Goal: Task Accomplishment & Management: Use online tool/utility

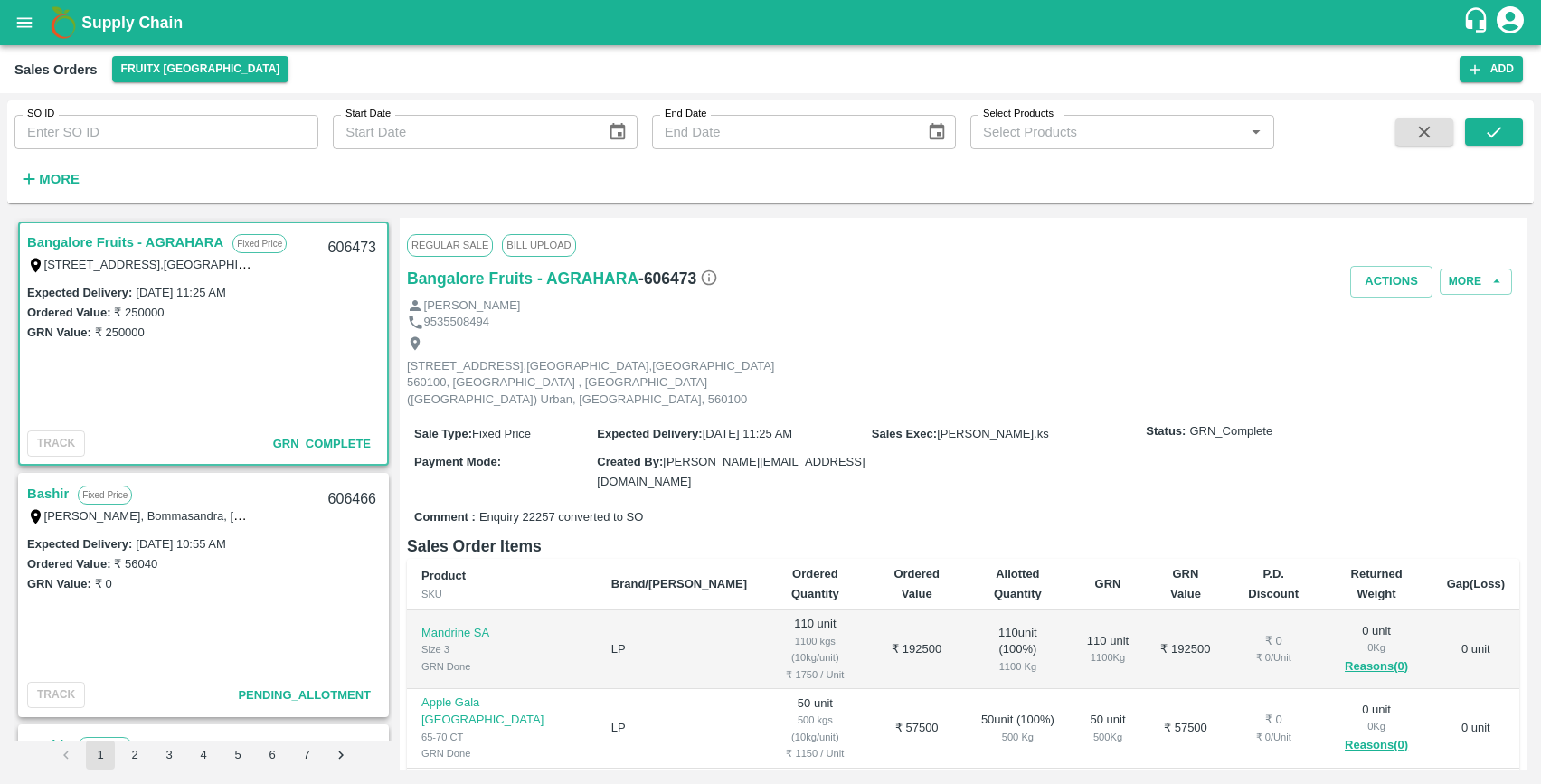
click at [853, 307] on div "[PERSON_NAME]" at bounding box center [963, 306] width 1113 height 17
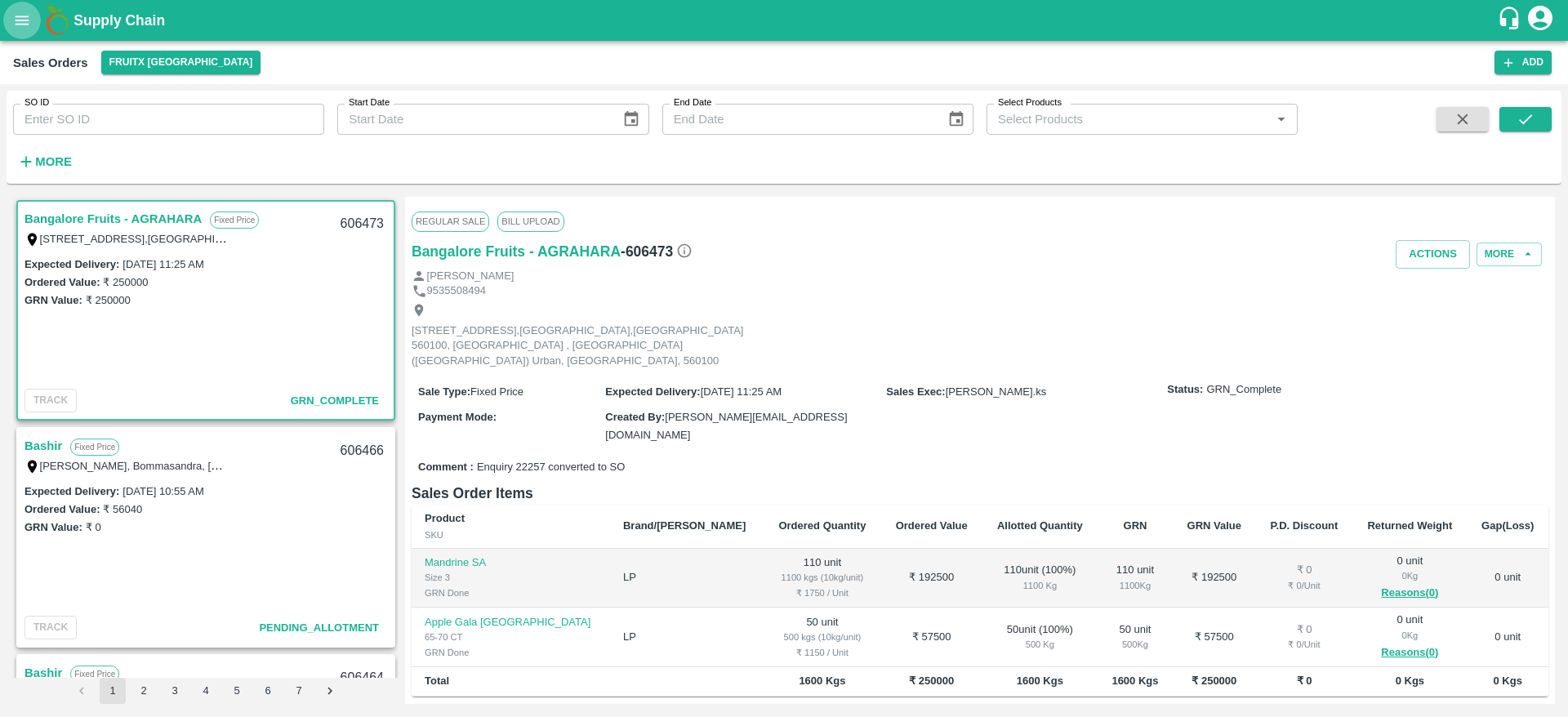
click at [29, 20] on icon "open drawer" at bounding box center [22, 20] width 14 height 9
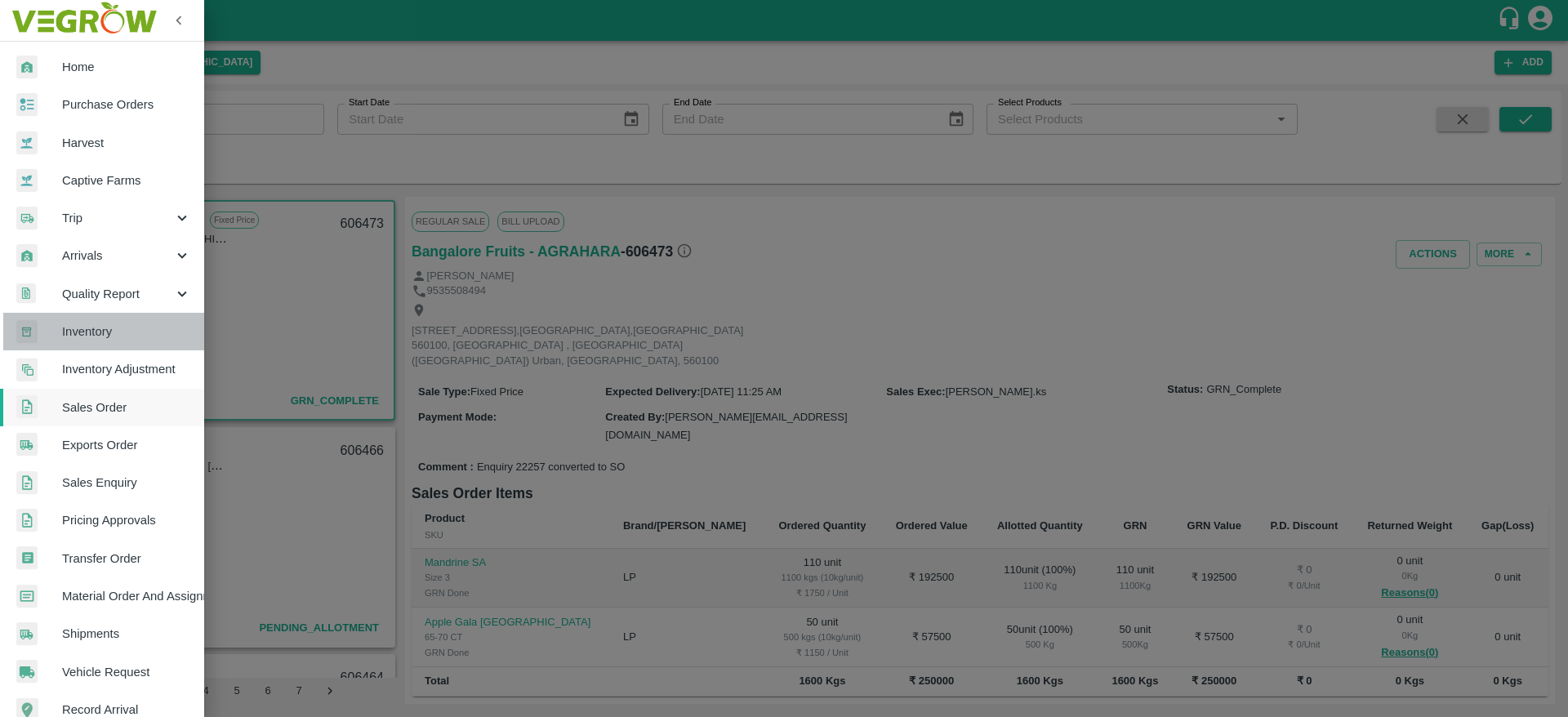
click at [115, 330] on span "Inventory" at bounding box center [127, 331] width 129 height 18
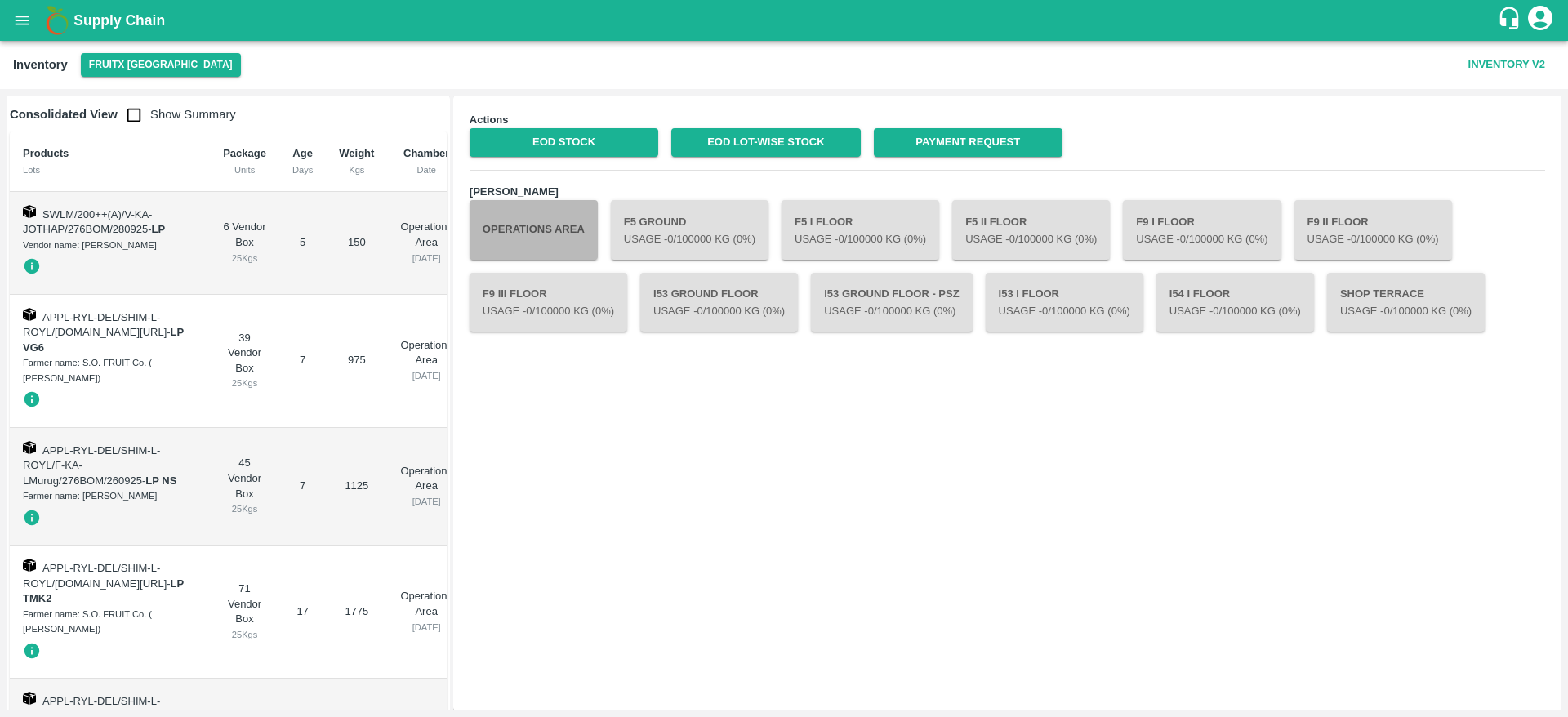
click at [553, 238] on button "Operations Area" at bounding box center [534, 229] width 128 height 59
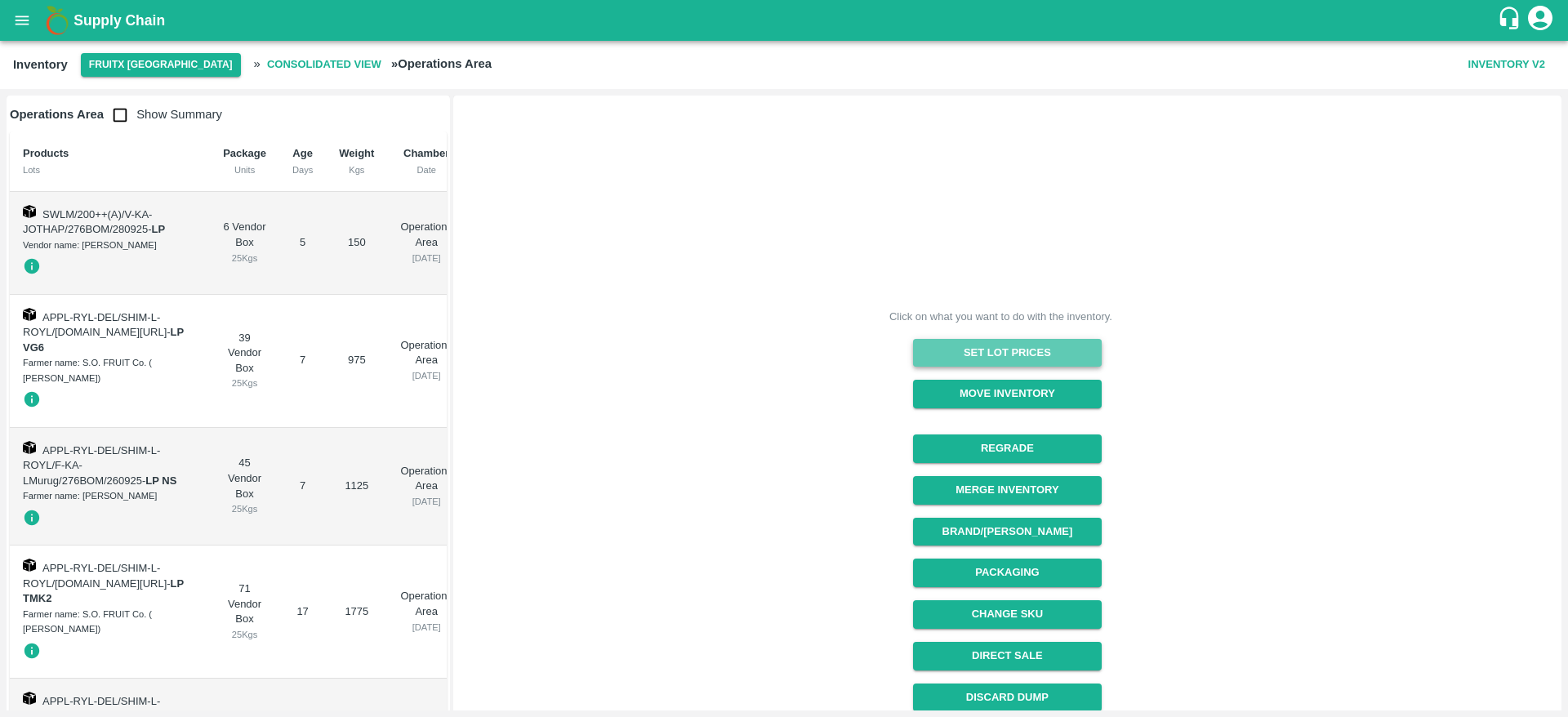
click at [1035, 354] on button "Set Lot Prices" at bounding box center [1007, 353] width 189 height 29
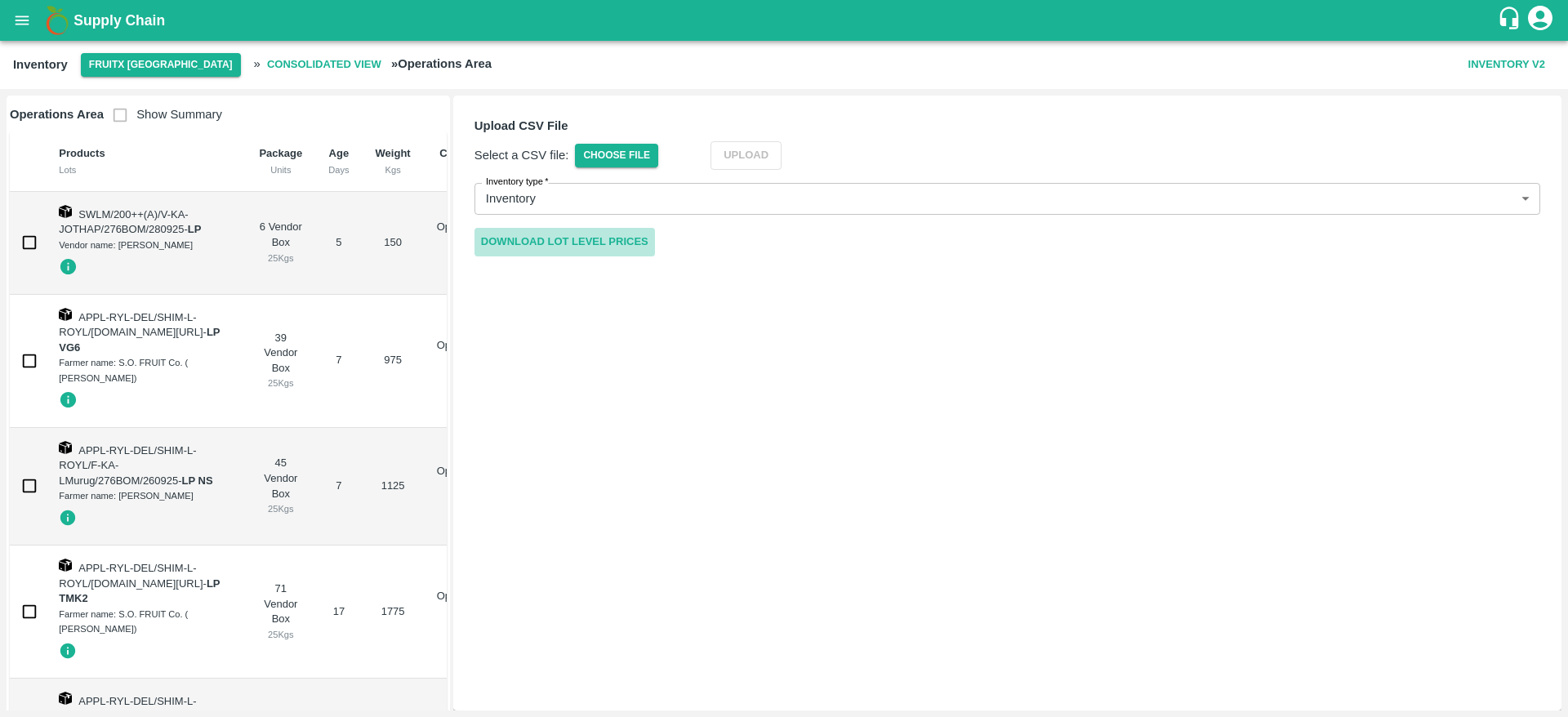
click at [593, 238] on link "Download Lot Level Prices" at bounding box center [564, 242] width 180 height 29
click at [635, 161] on span "Choose File" at bounding box center [617, 155] width 83 height 24
click at [0, 0] on input "Choose File" at bounding box center [0, 0] width 0 height 0
click at [783, 147] on button "Upload" at bounding box center [771, 155] width 71 height 29
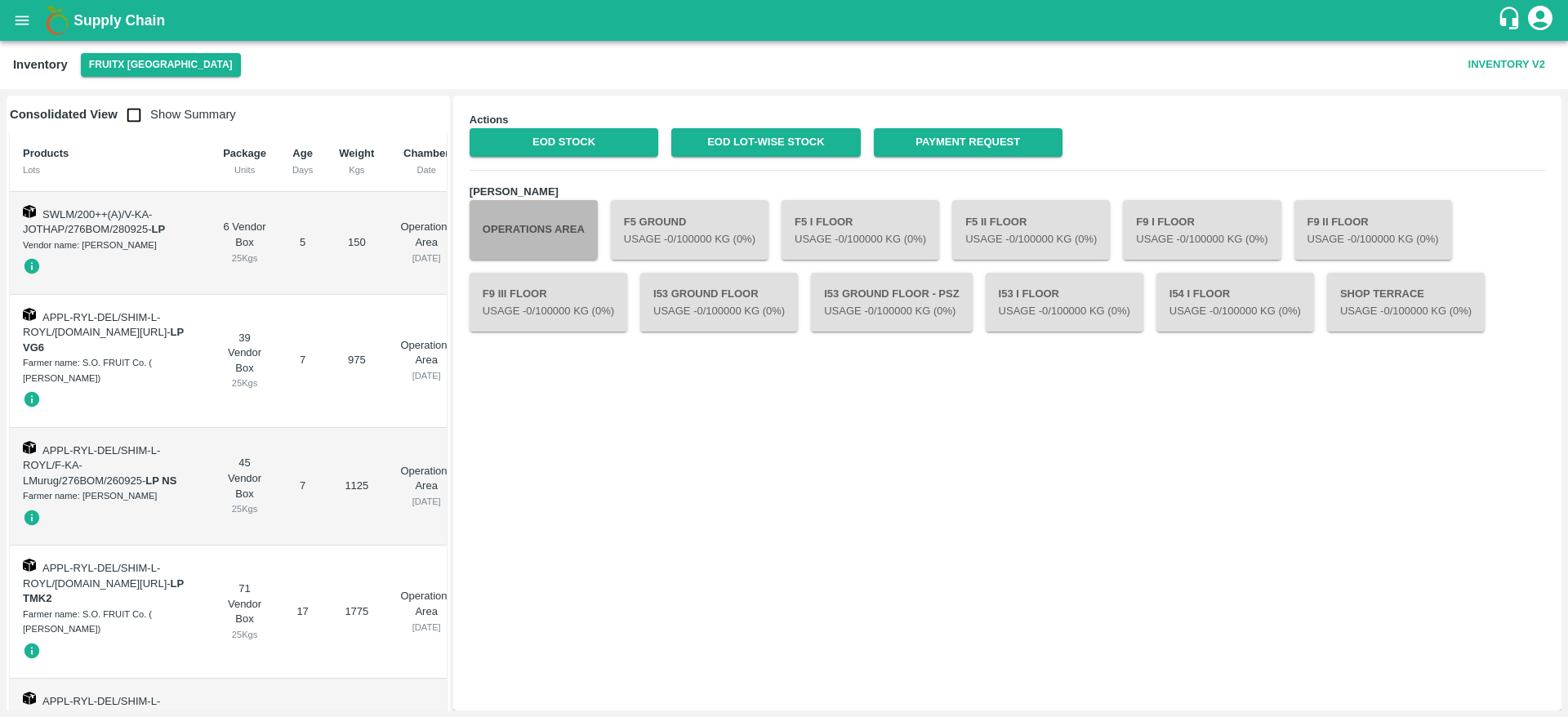
click at [568, 237] on button "Operations Area" at bounding box center [534, 229] width 128 height 59
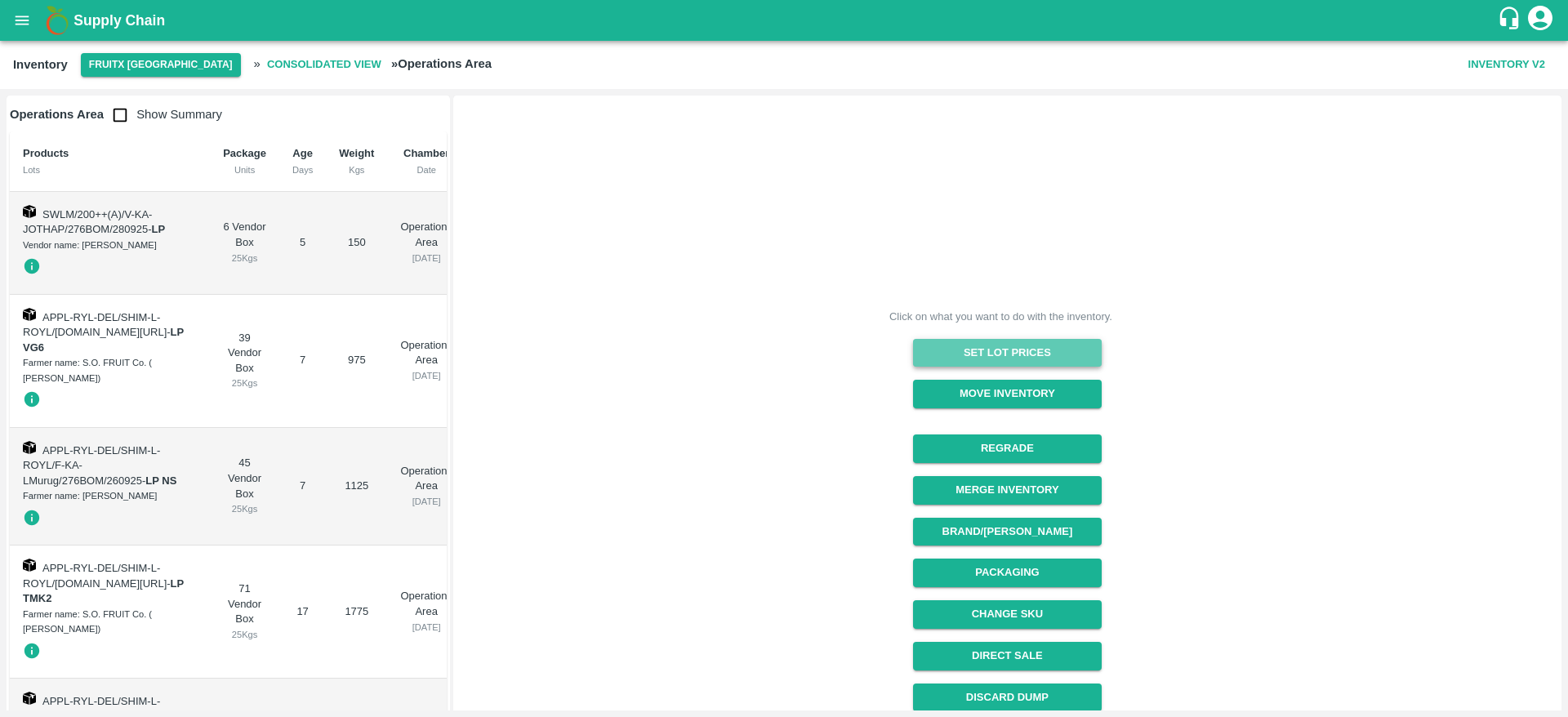
click at [1027, 353] on button "Set Lot Prices" at bounding box center [1007, 353] width 189 height 29
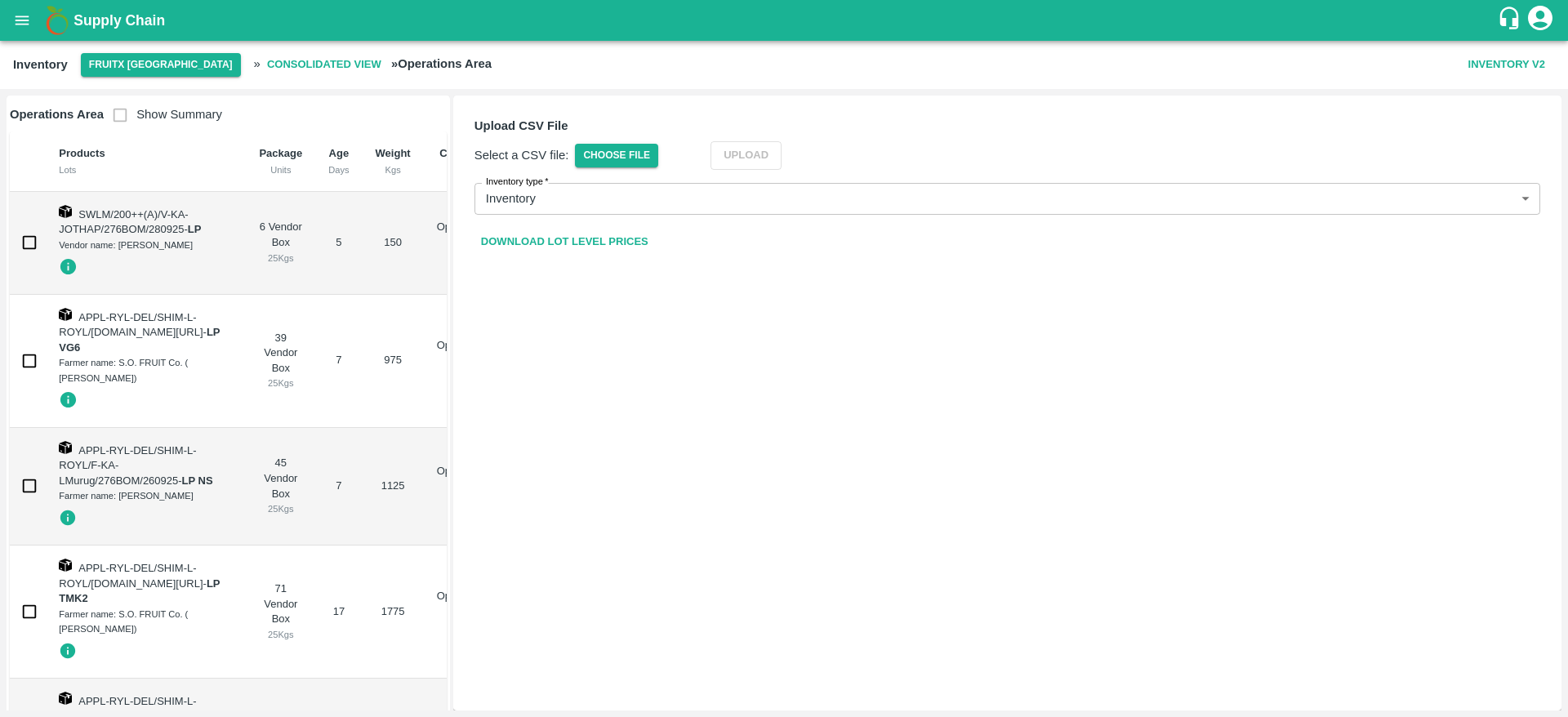
click at [583, 241] on link "Download Lot Level Prices" at bounding box center [564, 242] width 180 height 29
click at [610, 154] on span "Choose File" at bounding box center [617, 155] width 83 height 24
click at [0, 0] on input "Choose File" at bounding box center [0, 0] width 0 height 0
drag, startPoint x: 778, startPoint y: 170, endPoint x: 774, endPoint y: 160, distance: 10.8
click at [774, 160] on form "Upload CSV File Select a CSV file: Choose File Upload Inventory type   * Invent…" at bounding box center [1007, 186] width 1092 height 166
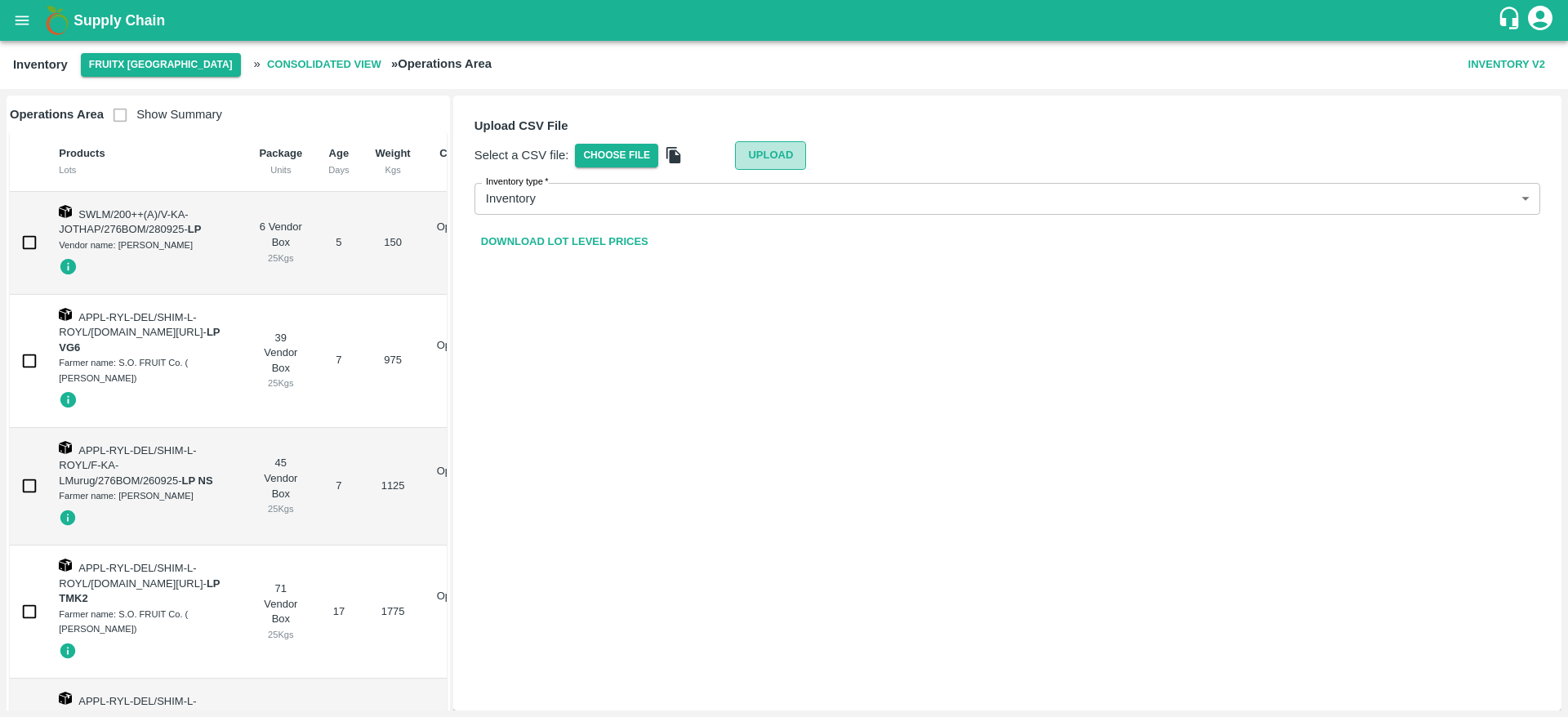
click at [774, 160] on button "Upload" at bounding box center [771, 155] width 71 height 29
click at [665, 490] on div "Upload CSV File Select a CSV file: Choose File Upload Inventory type   * Invent…" at bounding box center [1007, 403] width 1108 height 615
